Goal: Task Accomplishment & Management: Manage account settings

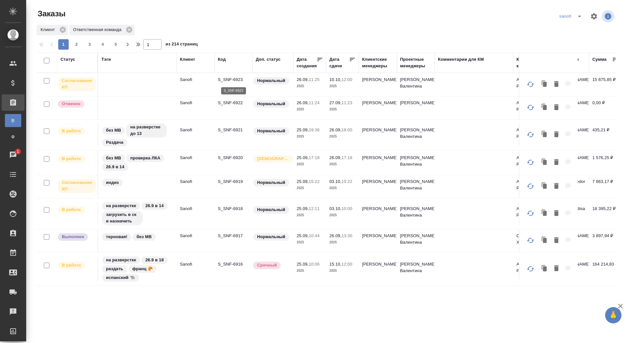
click at [231, 79] on p "S_SNF-6923" at bounding box center [233, 80] width 31 height 7
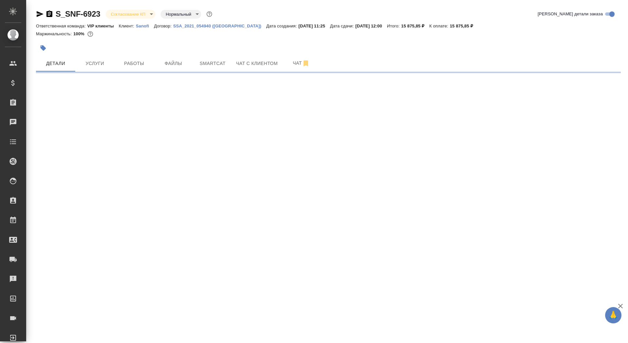
select select "RU"
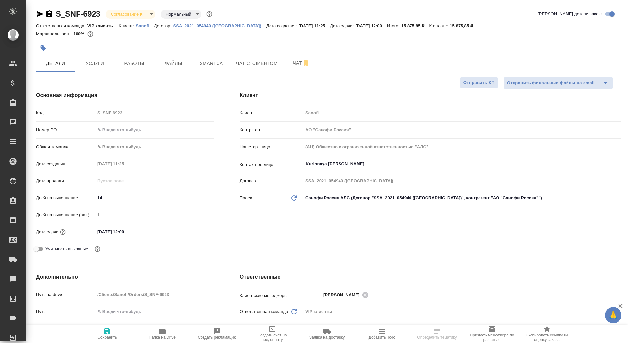
type textarea "x"
click at [142, 131] on input "text" at bounding box center [154, 129] width 118 height 9
paste input "E005874686"
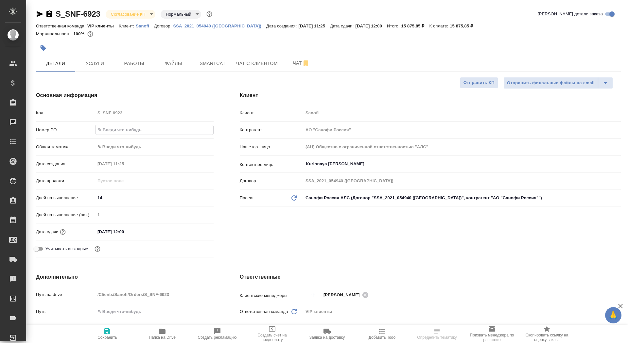
type input "E005874686"
type textarea "x"
type input "E005874686"
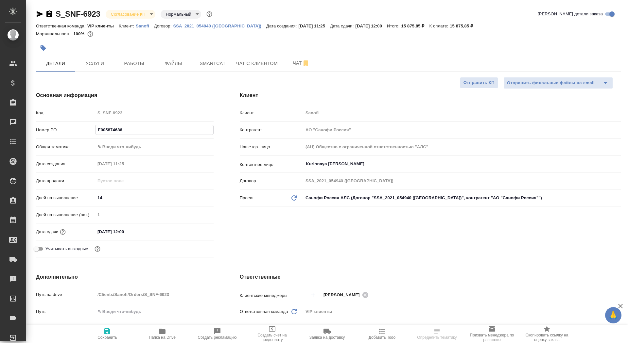
click at [109, 342] on button "Сохранить" at bounding box center [107, 334] width 55 height 18
type textarea "x"
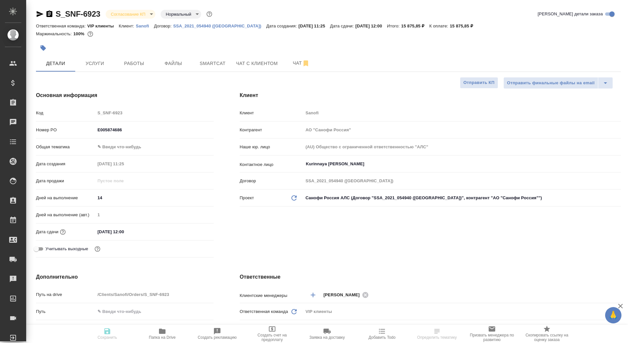
type textarea "x"
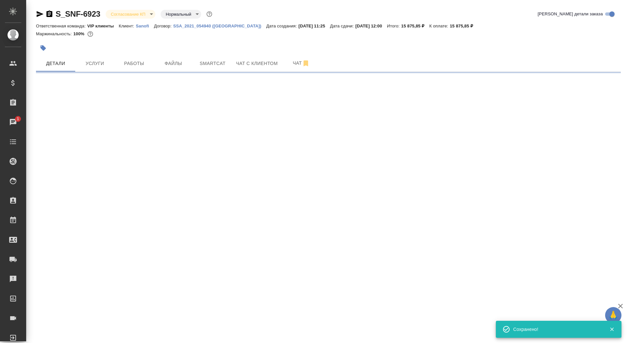
select select "RU"
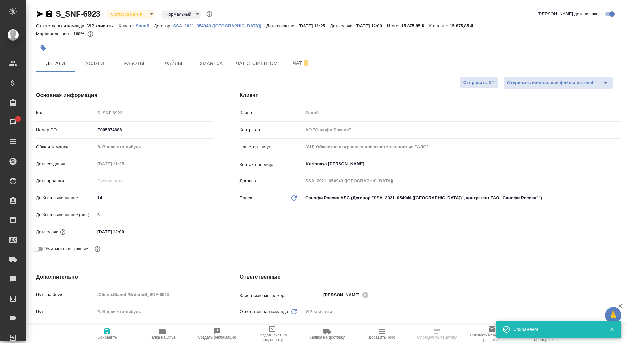
type textarea "x"
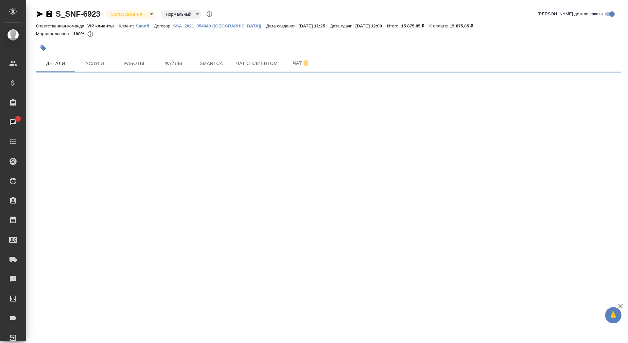
click at [144, 14] on body "🙏 .cls-1 fill:#fff; AWATERA Saydasheva Dilyara Клиенты Спецификации Заказы 1 Ча…" at bounding box center [314, 171] width 628 height 343
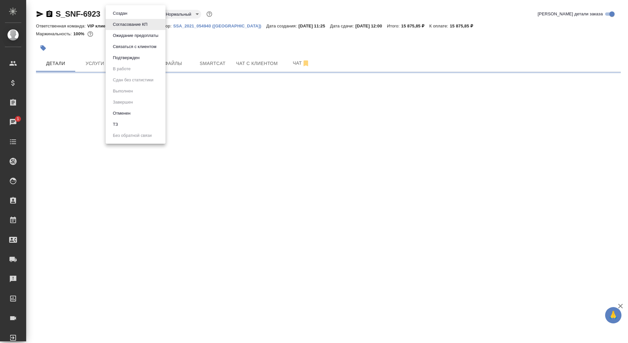
select select "RU"
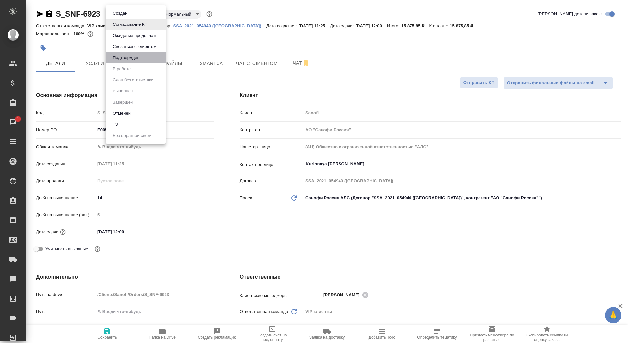
click at [144, 59] on li "Подтвержден" at bounding box center [136, 57] width 60 height 11
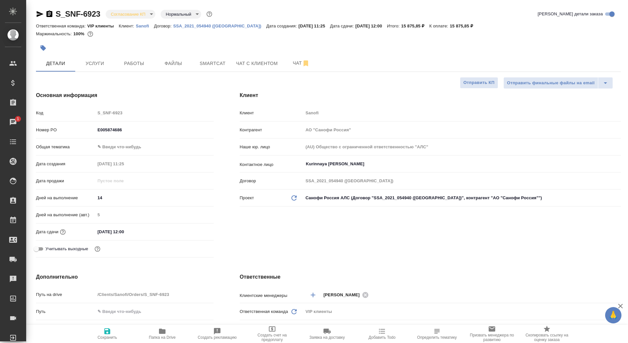
type textarea "x"
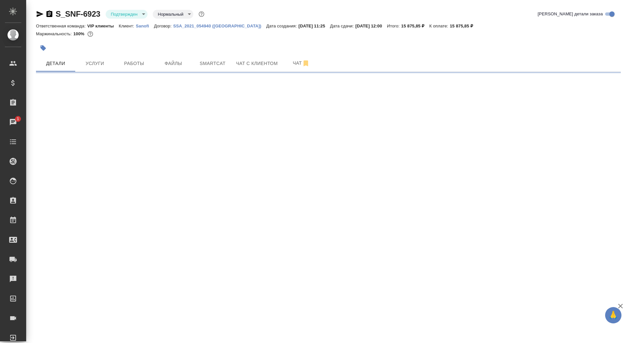
select select "RU"
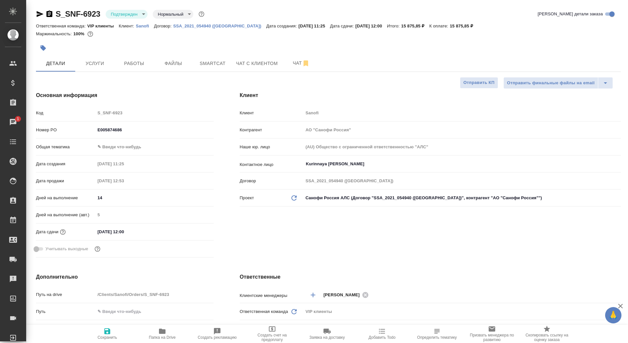
type textarea "x"
click at [295, 59] on button "Чат" at bounding box center [301, 63] width 39 height 16
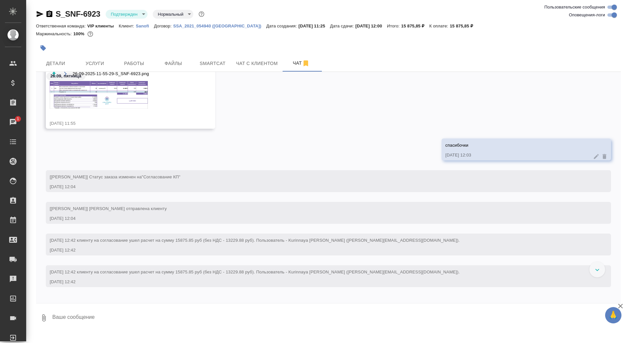
scroll to position [712, 0]
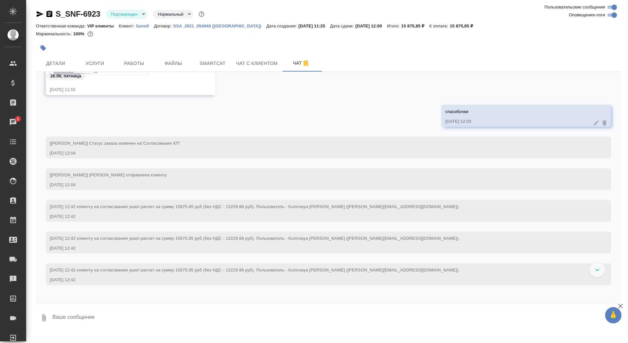
click at [48, 12] on icon "button" at bounding box center [49, 13] width 6 height 7
